Goal: Navigation & Orientation: Understand site structure

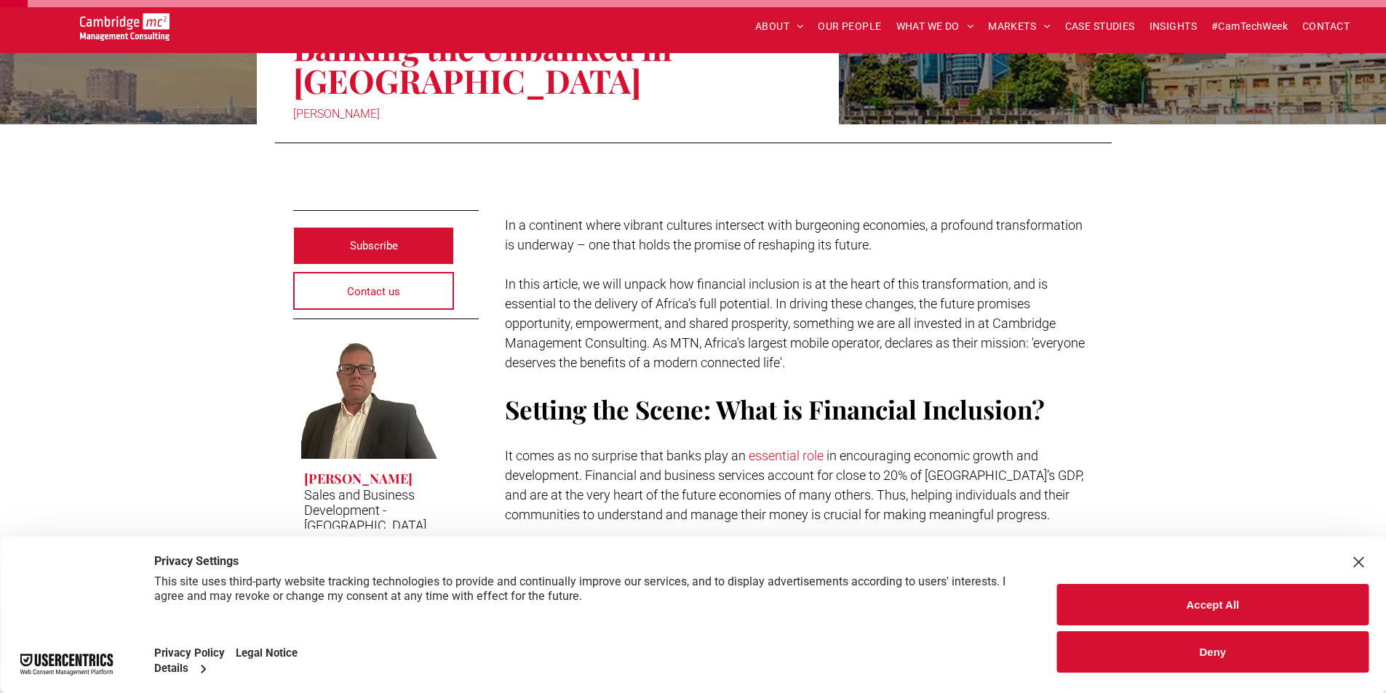
scroll to position [291, 0]
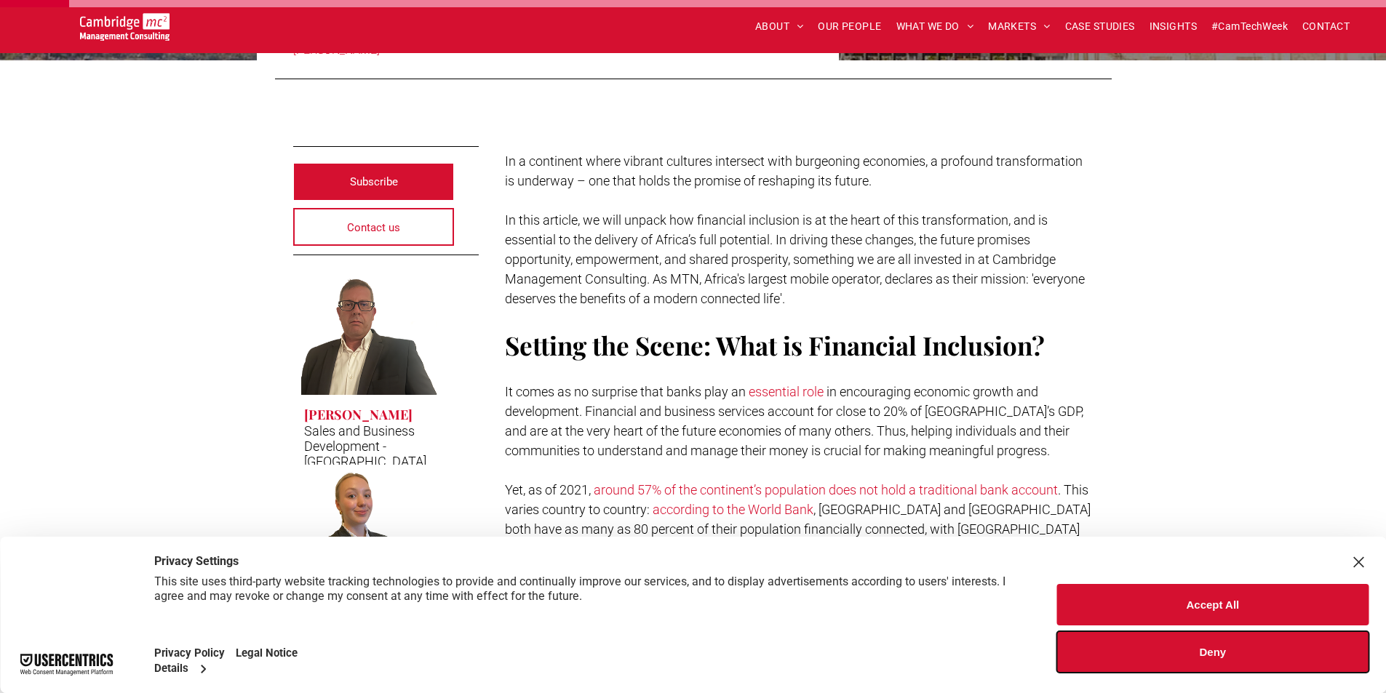
click at [1236, 640] on button "Deny" at bounding box center [1212, 652] width 311 height 41
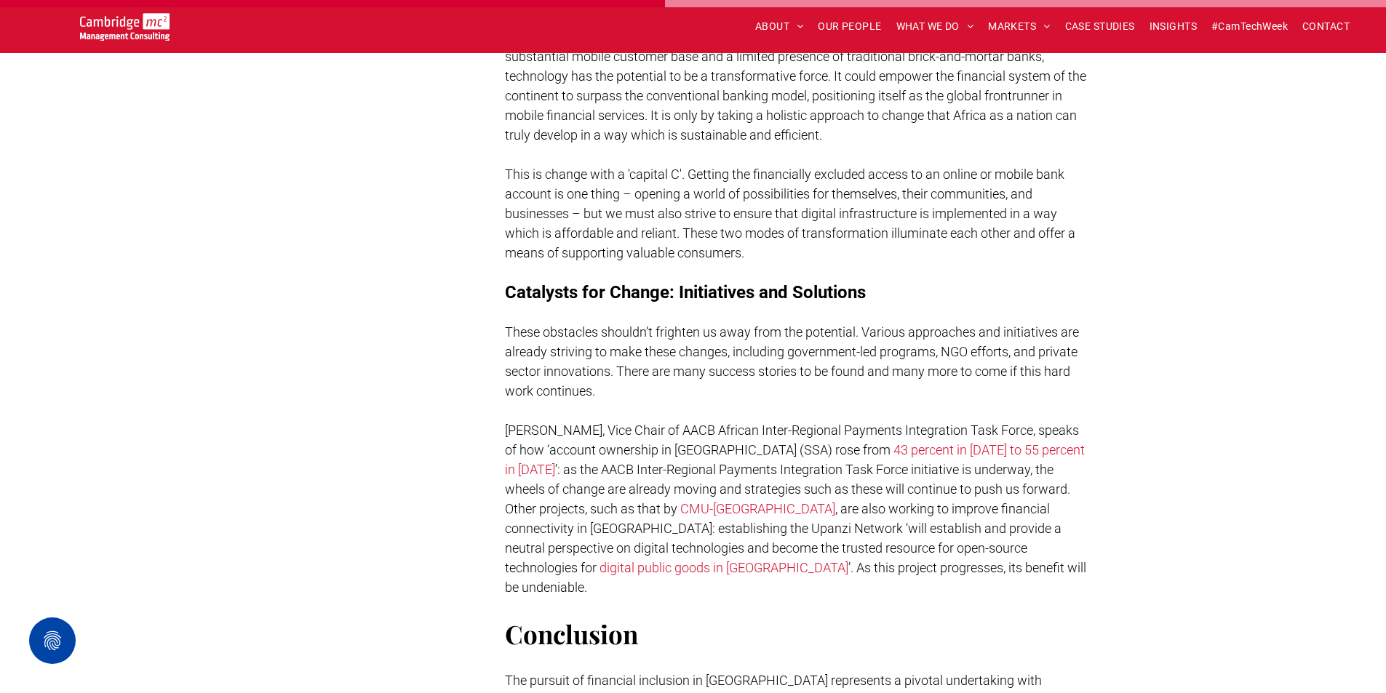
scroll to position [2619, 0]
